Goal: Task Accomplishment & Management: Use online tool/utility

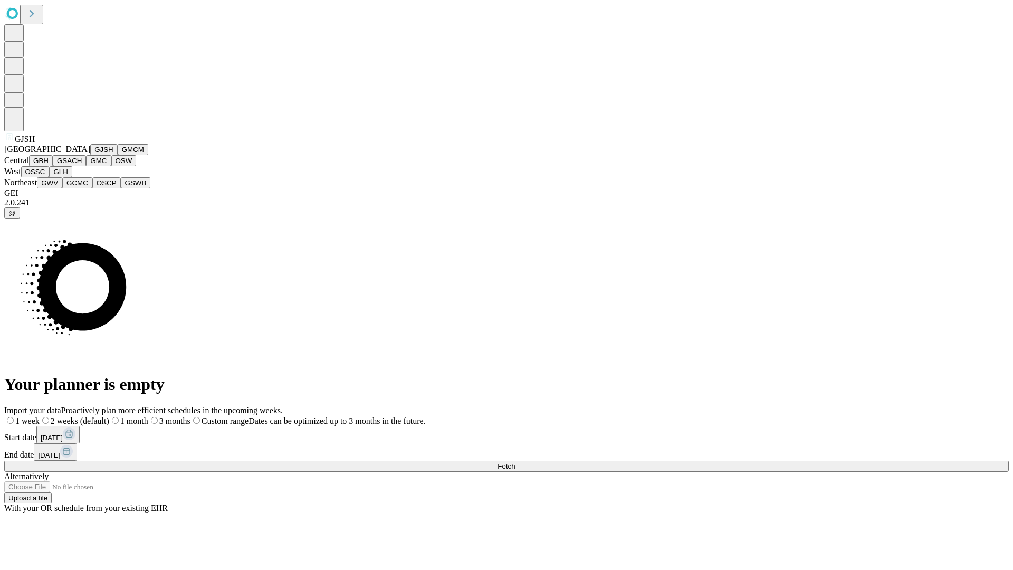
click at [90, 155] on button "GJSH" at bounding box center [103, 149] width 27 height 11
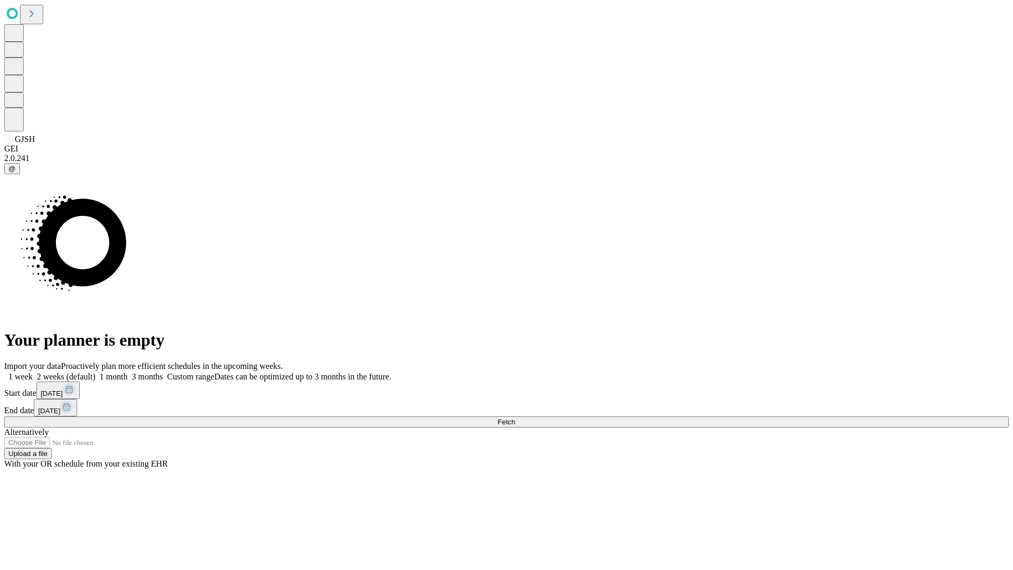
click at [33, 372] on label "1 week" at bounding box center [18, 376] width 28 height 9
click at [515, 418] on span "Fetch" at bounding box center [506, 422] width 17 height 8
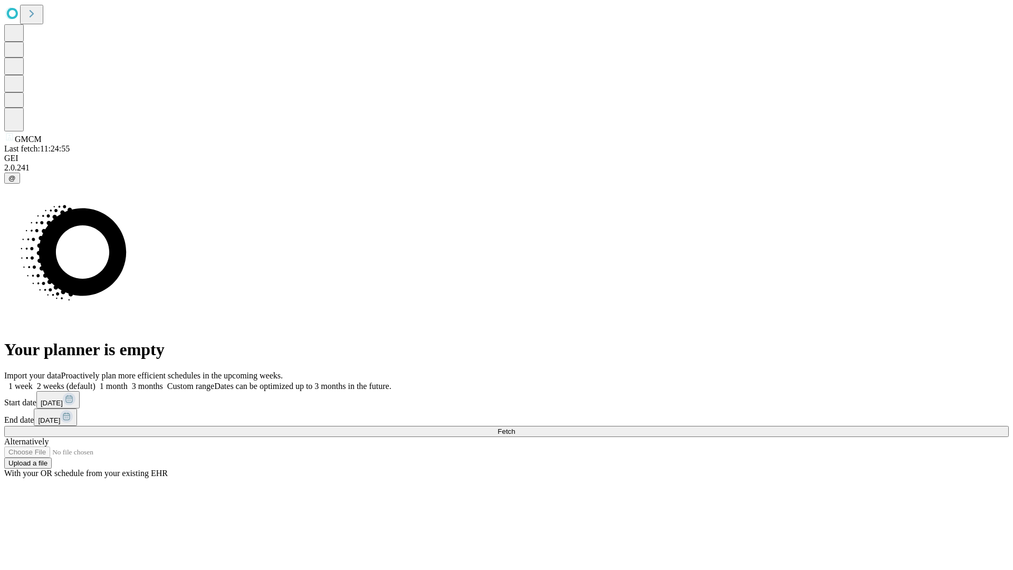
click at [33, 381] on label "1 week" at bounding box center [18, 385] width 28 height 9
click at [515, 427] on span "Fetch" at bounding box center [506, 431] width 17 height 8
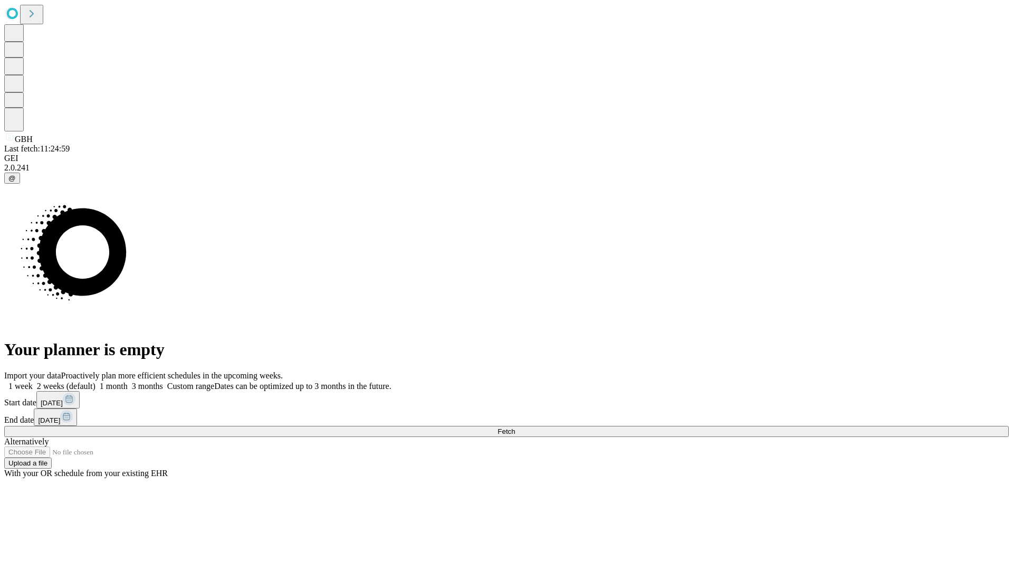
click at [33, 381] on label "1 week" at bounding box center [18, 385] width 28 height 9
click at [515, 427] on span "Fetch" at bounding box center [506, 431] width 17 height 8
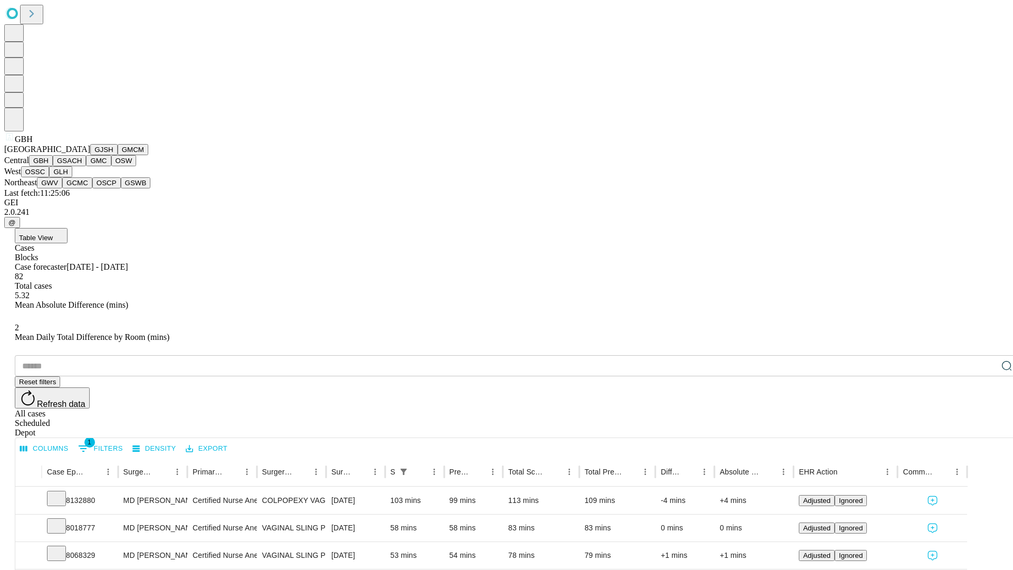
click at [82, 166] on button "GSACH" at bounding box center [69, 160] width 33 height 11
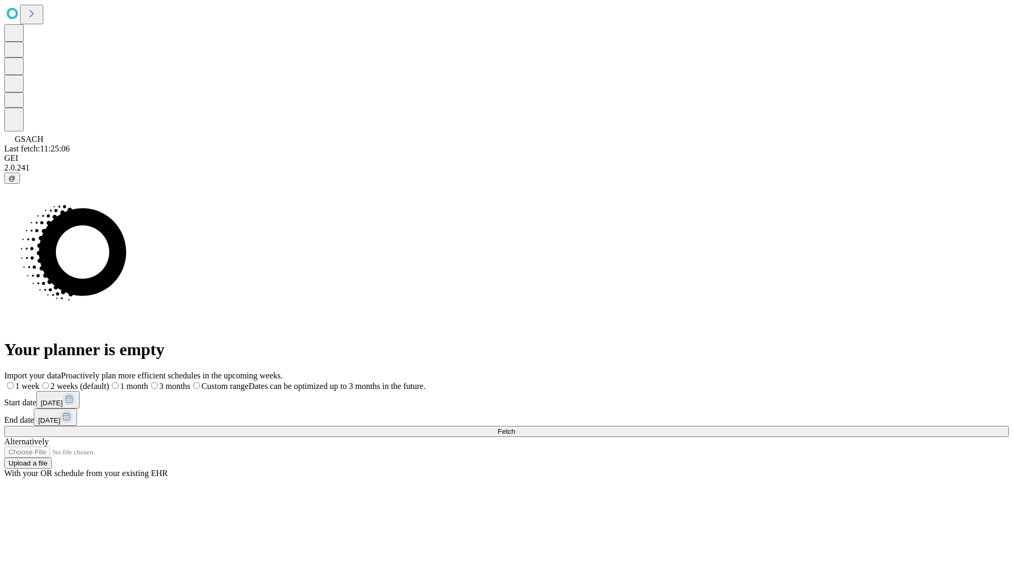
click at [40, 381] on label "1 week" at bounding box center [21, 385] width 35 height 9
click at [515, 427] on span "Fetch" at bounding box center [506, 431] width 17 height 8
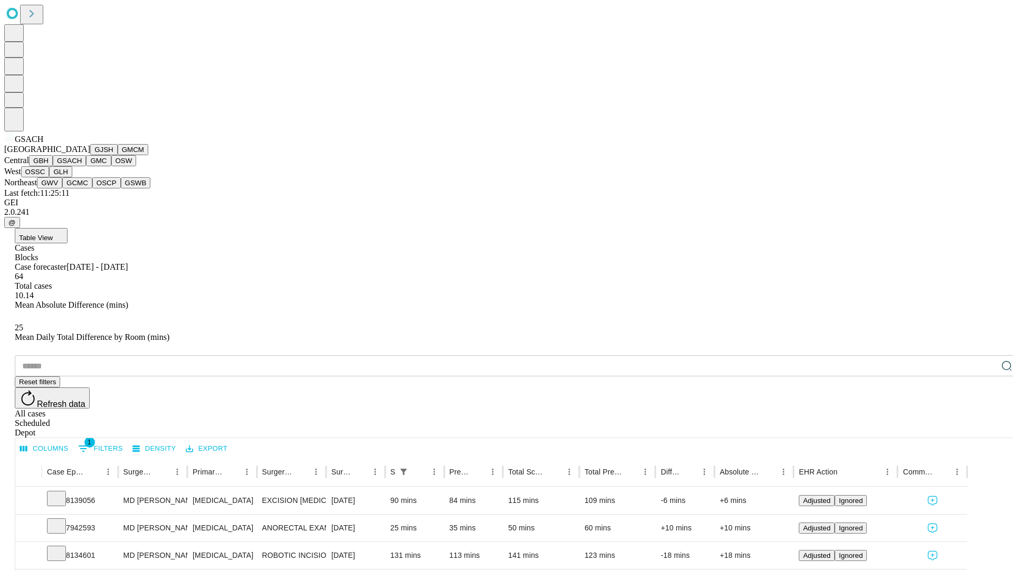
click at [86, 166] on button "GMC" at bounding box center [98, 160] width 25 height 11
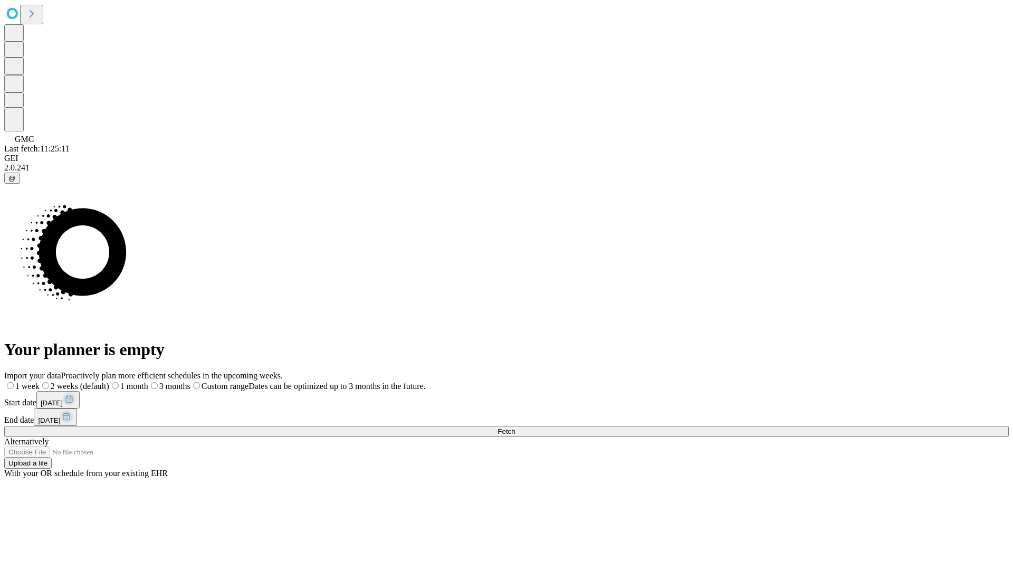
click at [40, 381] on label "1 week" at bounding box center [21, 385] width 35 height 9
click at [515, 427] on span "Fetch" at bounding box center [506, 431] width 17 height 8
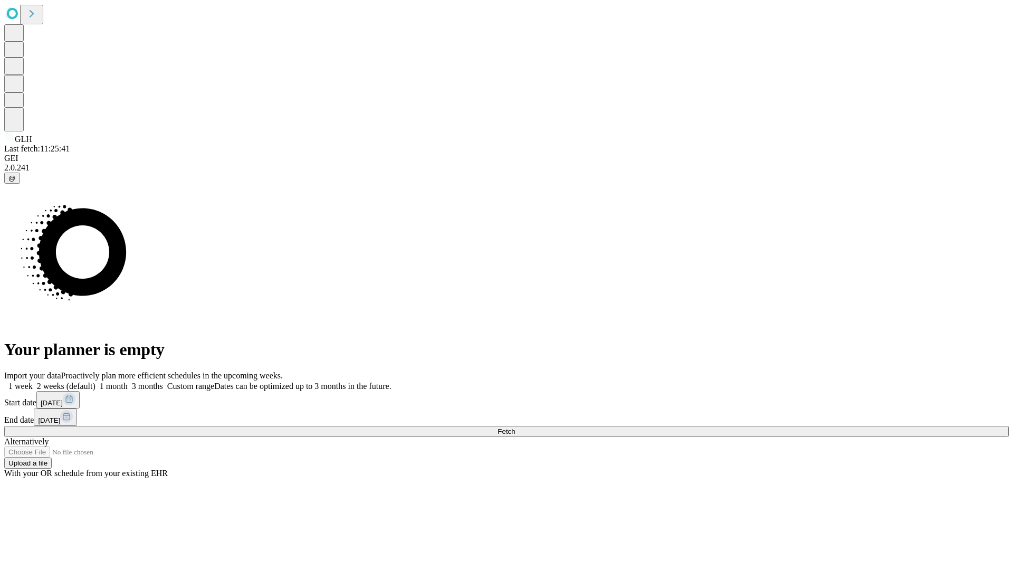
click at [33, 381] on label "1 week" at bounding box center [18, 385] width 28 height 9
click at [515, 427] on span "Fetch" at bounding box center [506, 431] width 17 height 8
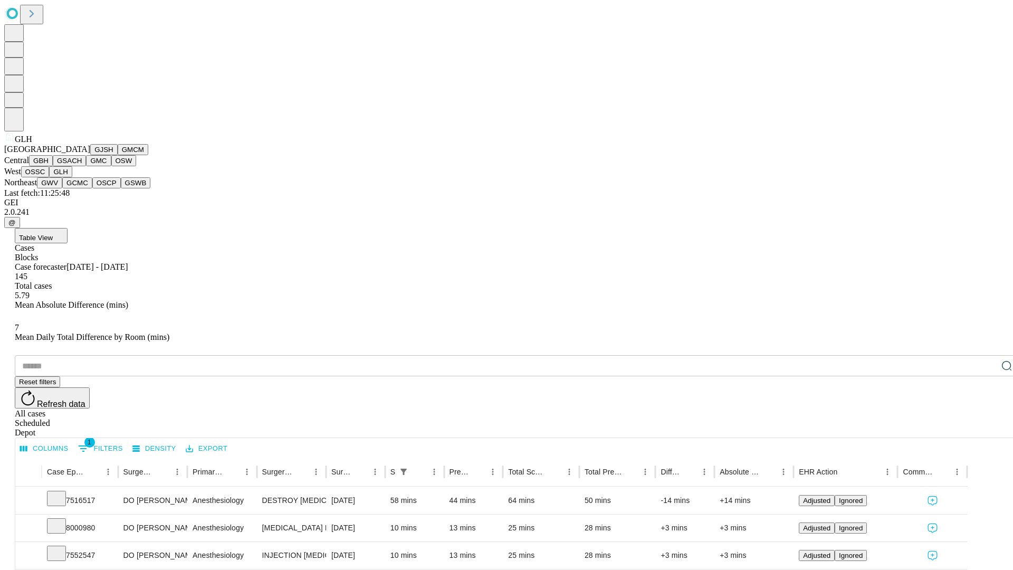
click at [62, 188] on button "GWV" at bounding box center [49, 182] width 25 height 11
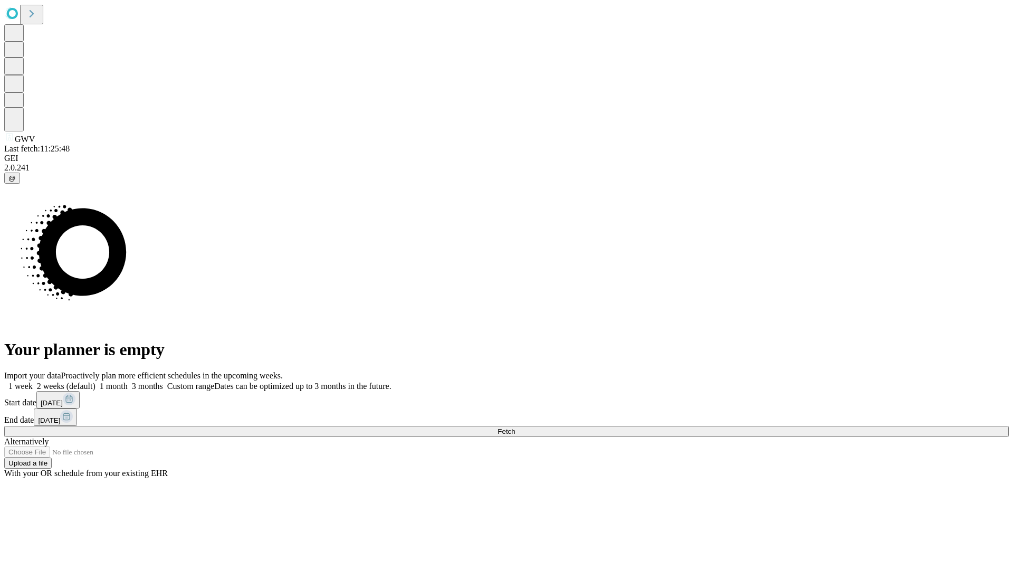
click at [33, 381] on label "1 week" at bounding box center [18, 385] width 28 height 9
click at [515, 427] on span "Fetch" at bounding box center [506, 431] width 17 height 8
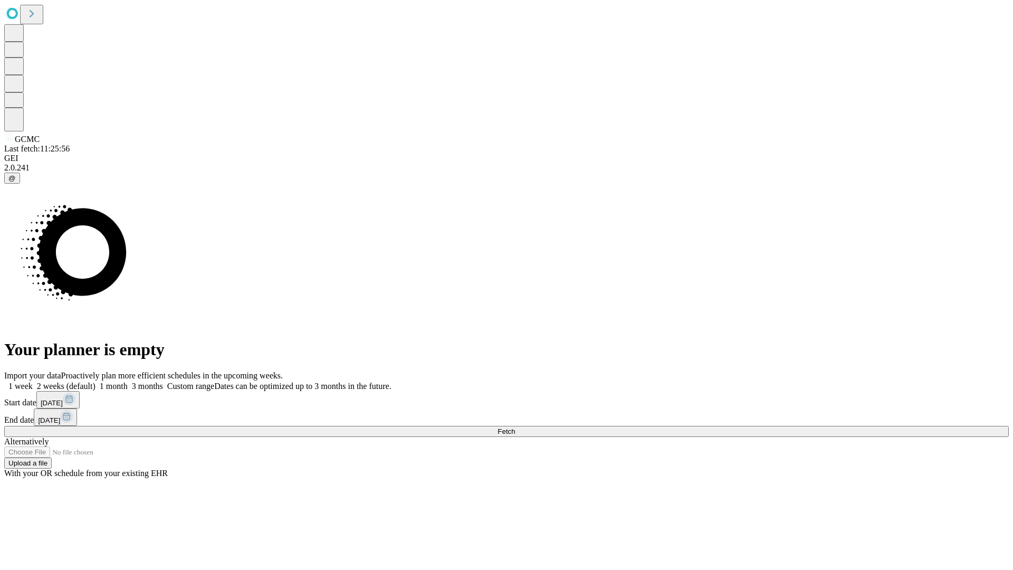
click at [33, 381] on label "1 week" at bounding box center [18, 385] width 28 height 9
click at [515, 427] on span "Fetch" at bounding box center [506, 431] width 17 height 8
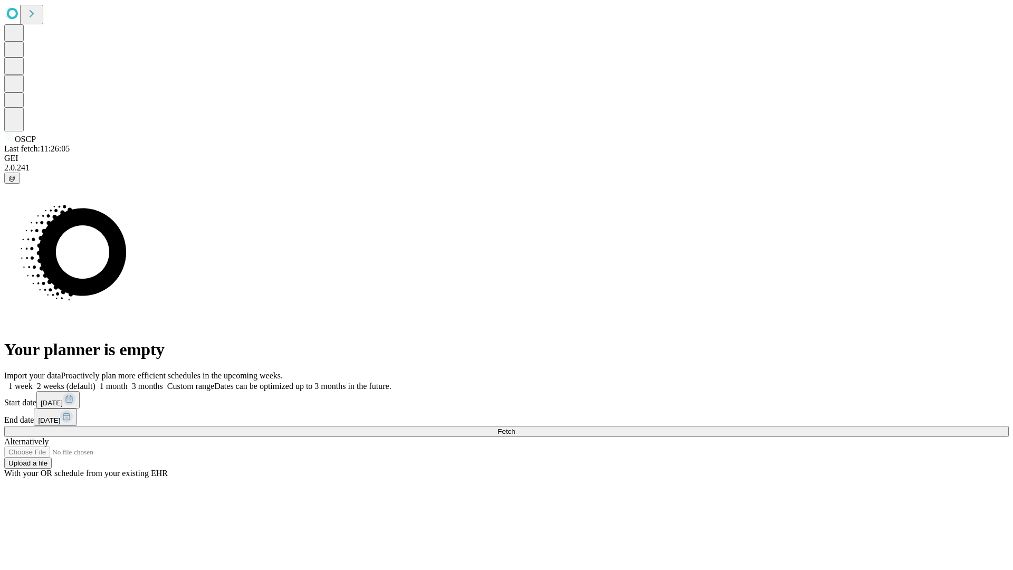
click at [33, 381] on label "1 week" at bounding box center [18, 385] width 28 height 9
click at [515, 427] on span "Fetch" at bounding box center [506, 431] width 17 height 8
